Goal: Entertainment & Leisure: Browse casually

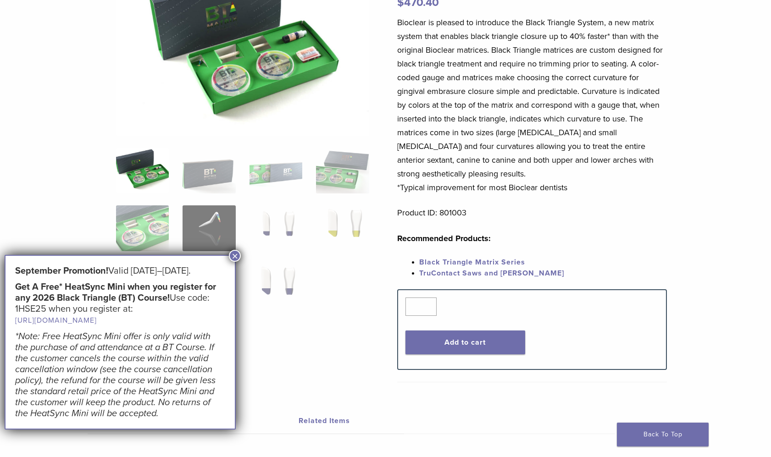
scroll to position [108, 0]
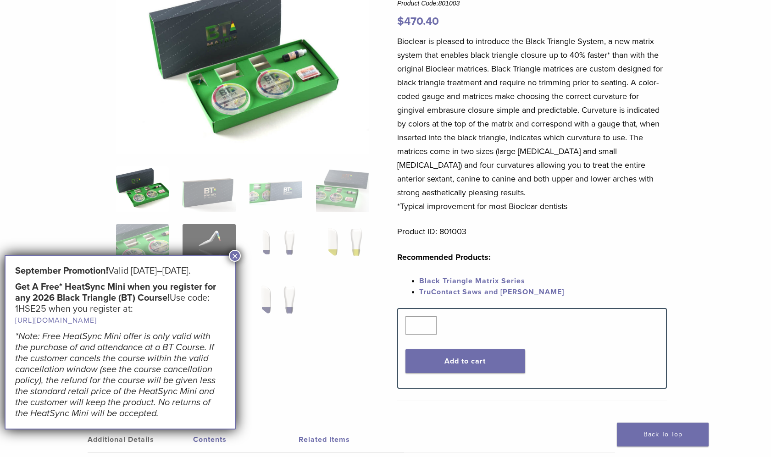
click at [249, 96] on img at bounding box center [242, 65] width 253 height 179
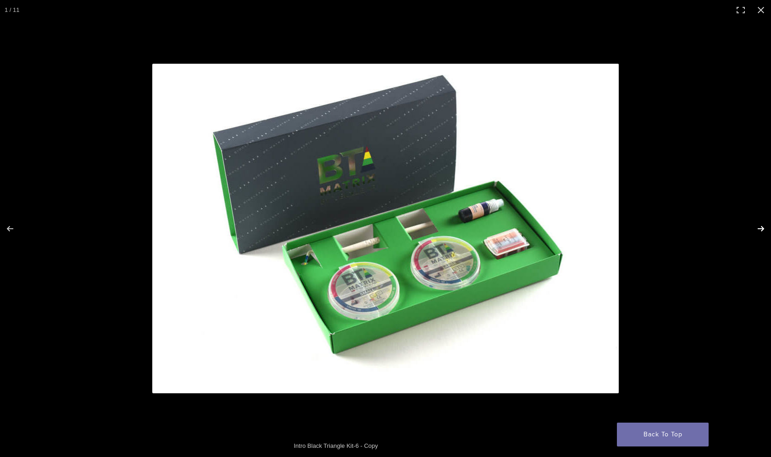
click at [762, 227] on button "Next (arrow right)" at bounding box center [755, 229] width 32 height 46
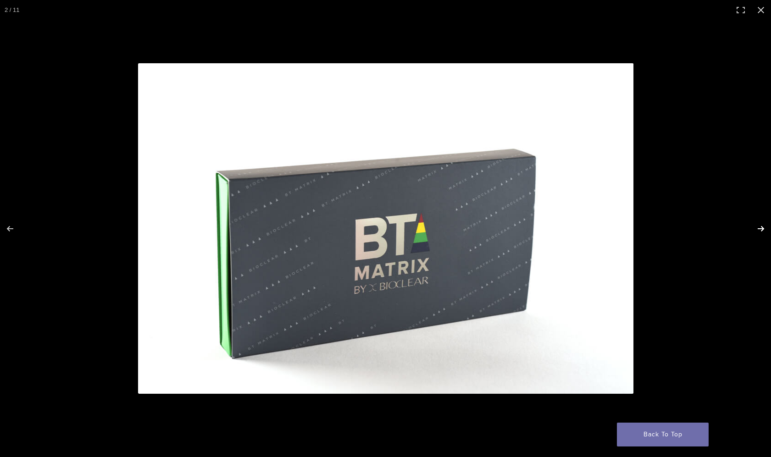
click at [762, 227] on button "Next (arrow right)" at bounding box center [755, 229] width 32 height 46
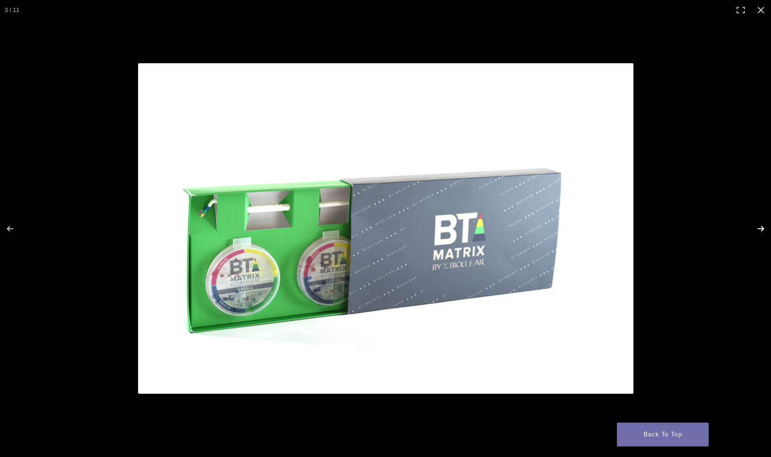
click at [762, 227] on button "Next (arrow right)" at bounding box center [755, 229] width 32 height 46
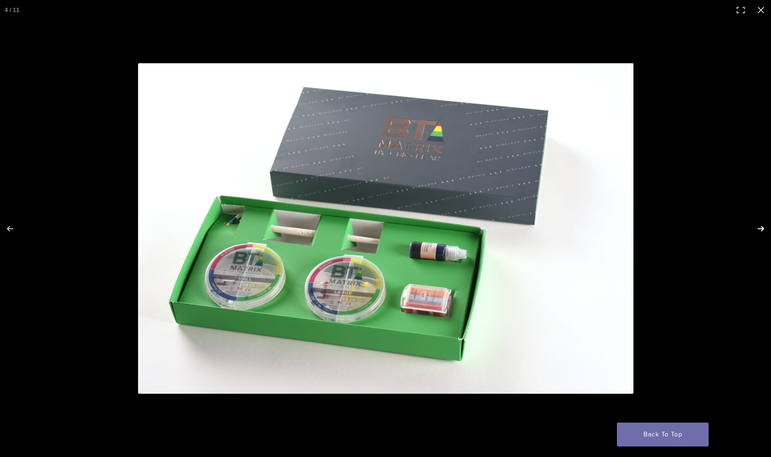
click at [762, 227] on button "Next (arrow right)" at bounding box center [755, 229] width 32 height 46
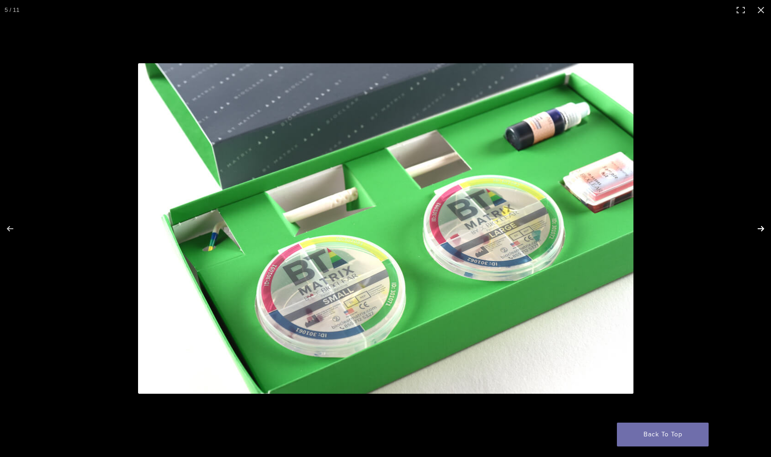
click at [762, 227] on button "Next (arrow right)" at bounding box center [755, 229] width 32 height 46
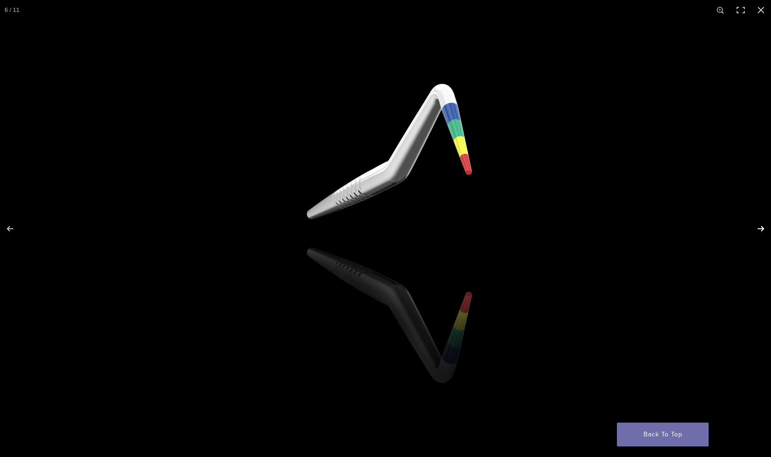
click at [762, 227] on button "Next (arrow right)" at bounding box center [755, 229] width 32 height 46
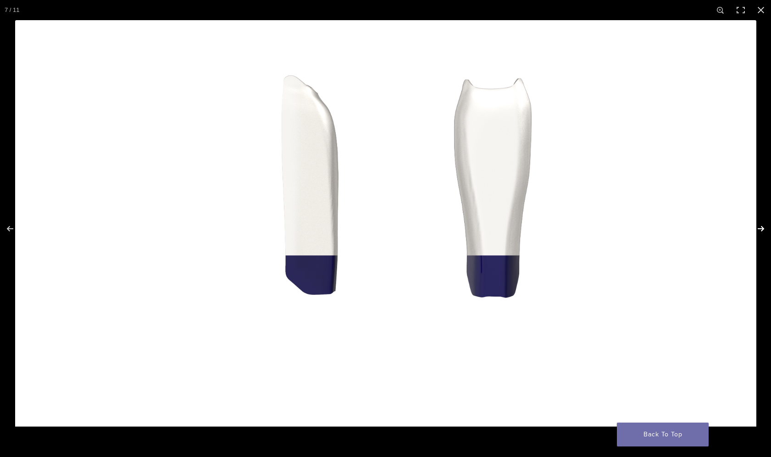
click at [762, 227] on button "Next (arrow right)" at bounding box center [755, 229] width 32 height 46
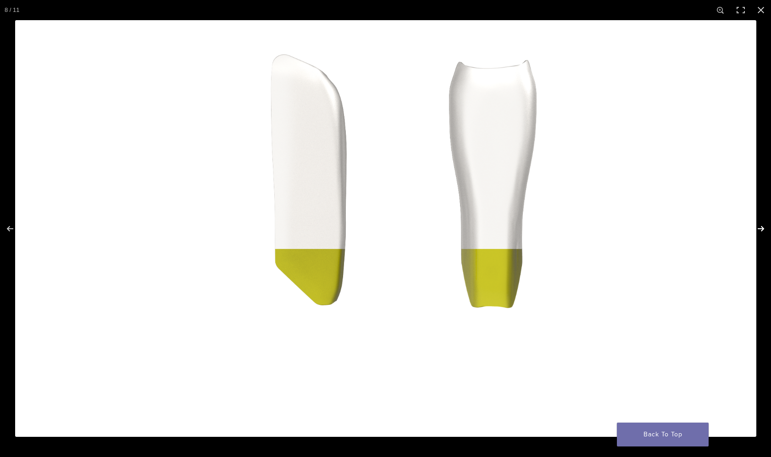
click at [762, 227] on button "Next (arrow right)" at bounding box center [755, 229] width 32 height 46
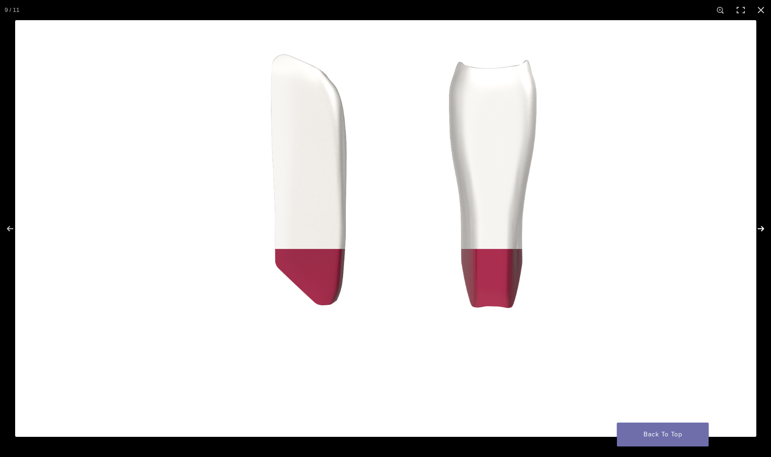
click at [762, 227] on button "Next (arrow right)" at bounding box center [755, 229] width 32 height 46
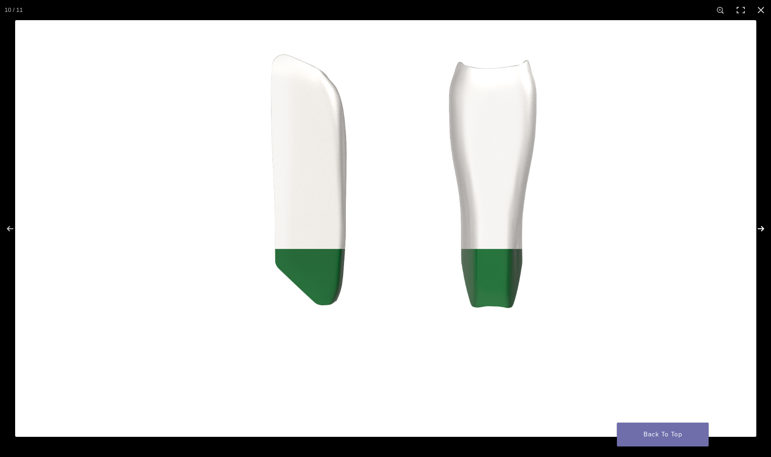
click at [762, 227] on button "Next (arrow right)" at bounding box center [755, 229] width 32 height 46
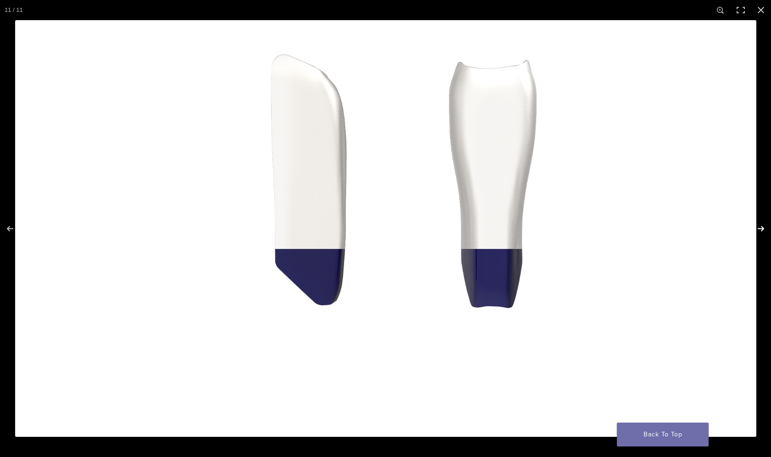
click at [762, 227] on button "Next (arrow right)" at bounding box center [755, 229] width 32 height 46
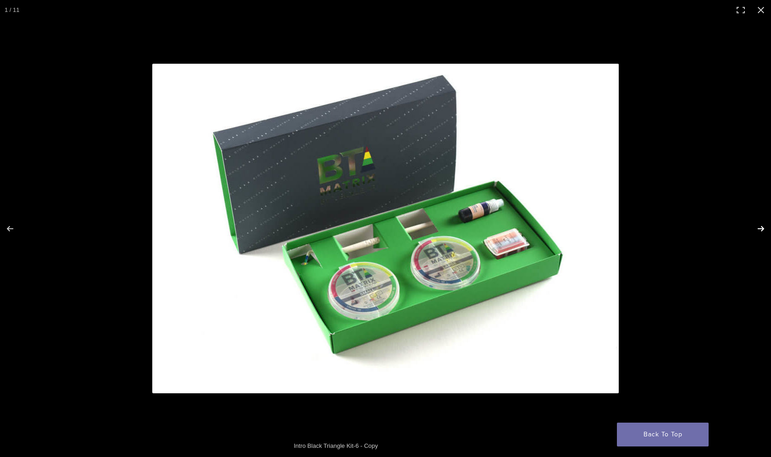
click at [762, 227] on button "Next (arrow right)" at bounding box center [755, 229] width 32 height 46
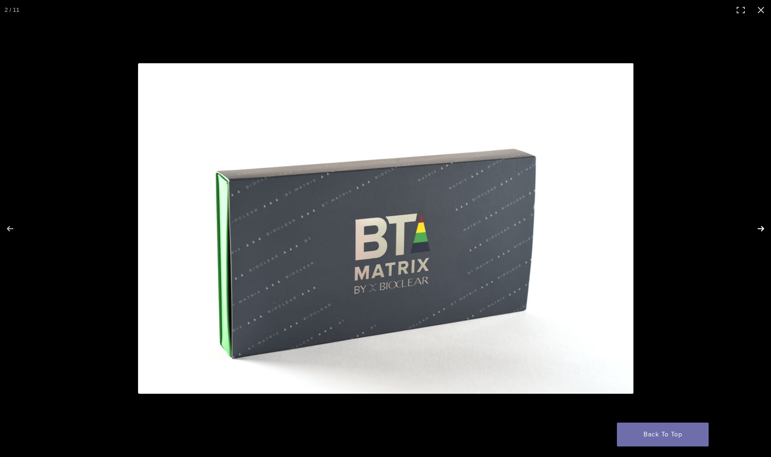
click at [762, 227] on button "Next (arrow right)" at bounding box center [755, 229] width 32 height 46
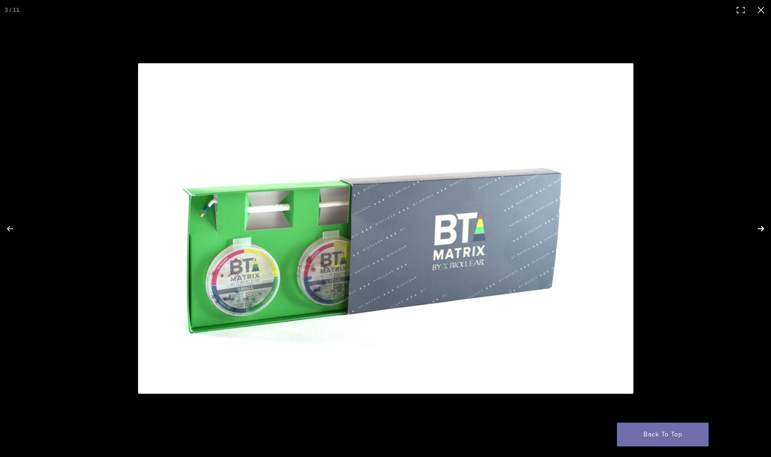
click at [762, 227] on button "Next (arrow right)" at bounding box center [755, 229] width 32 height 46
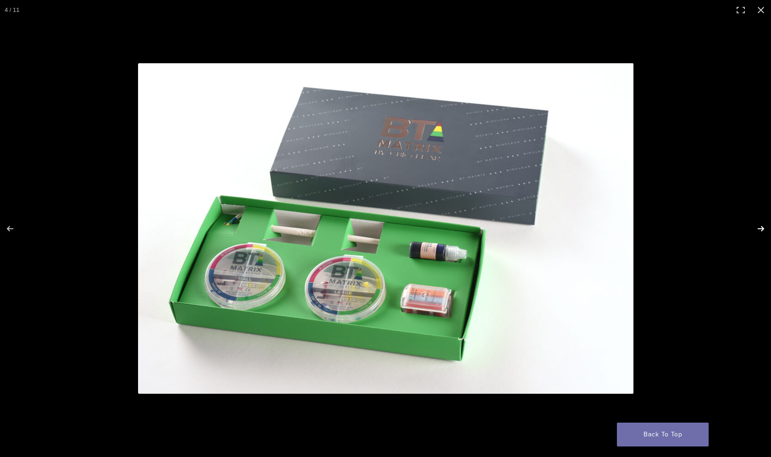
click at [762, 227] on button "Next (arrow right)" at bounding box center [755, 229] width 32 height 46
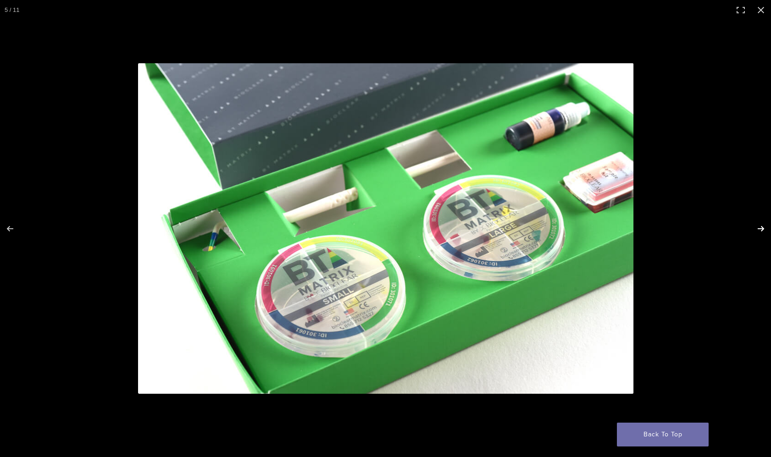
click at [762, 227] on button "Next (arrow right)" at bounding box center [755, 229] width 32 height 46
